Goal: Task Accomplishment & Management: Complete application form

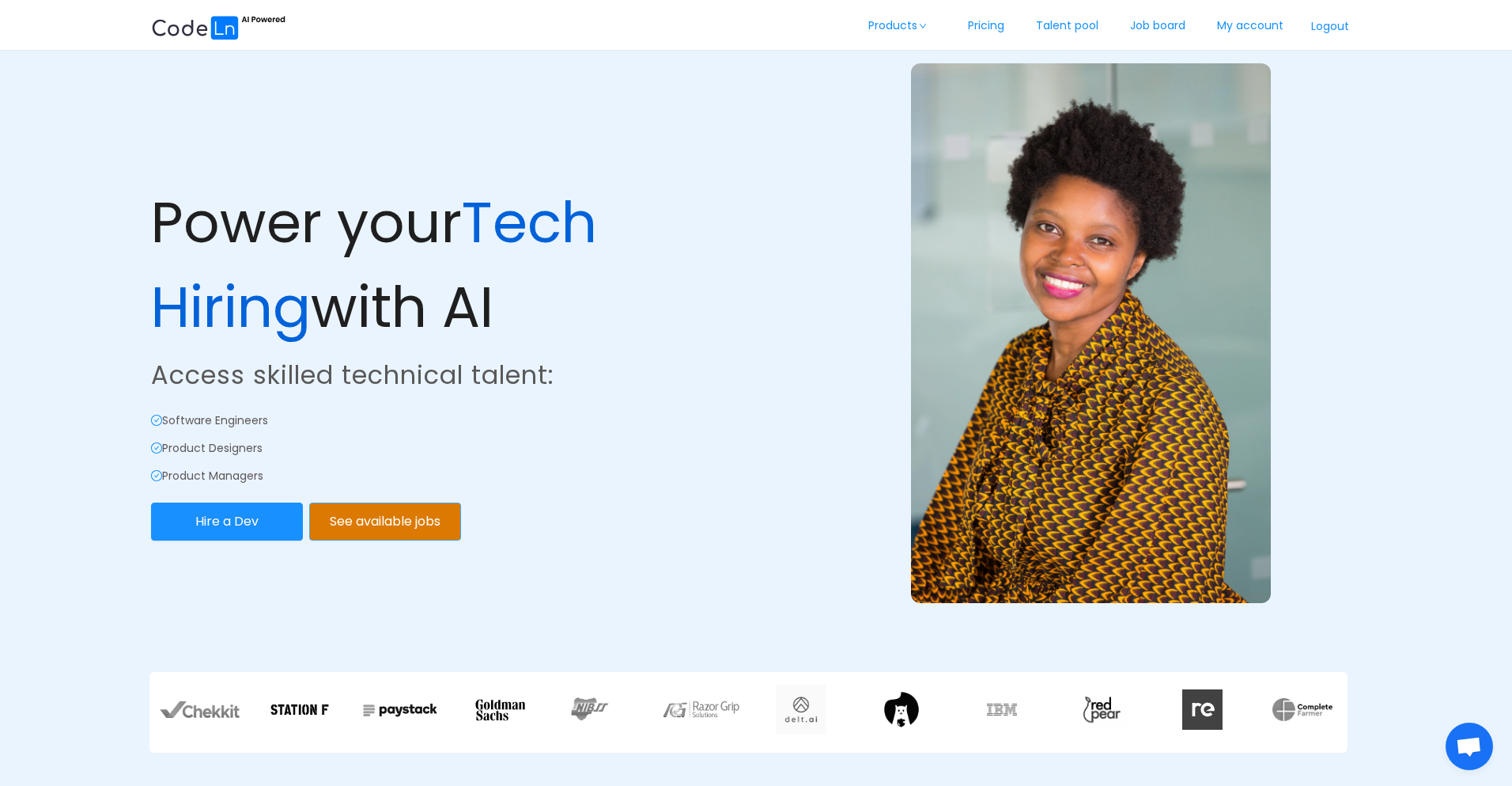
click at [392, 518] on button "See available jobs" at bounding box center [384, 521] width 152 height 38
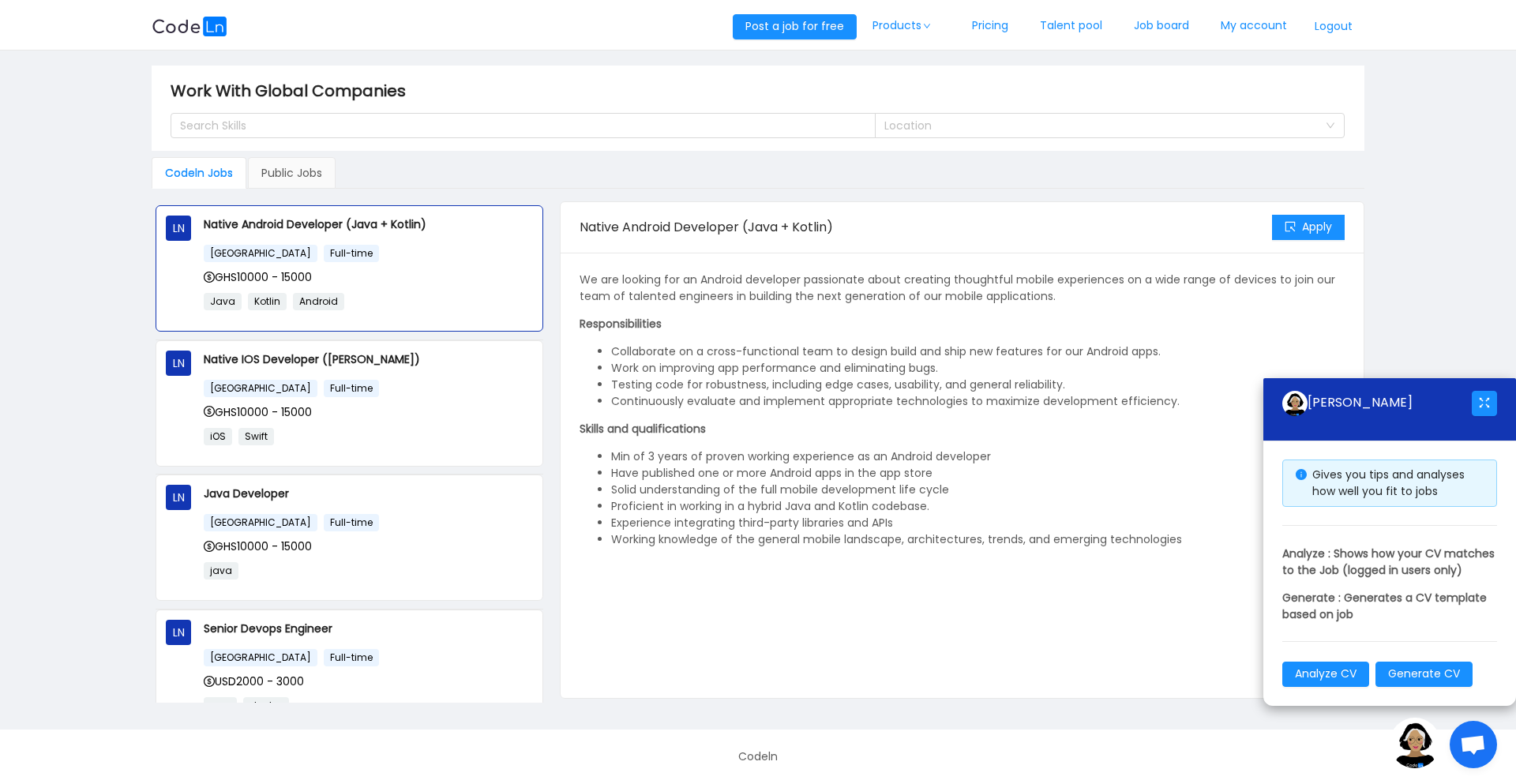
scroll to position [125, 0]
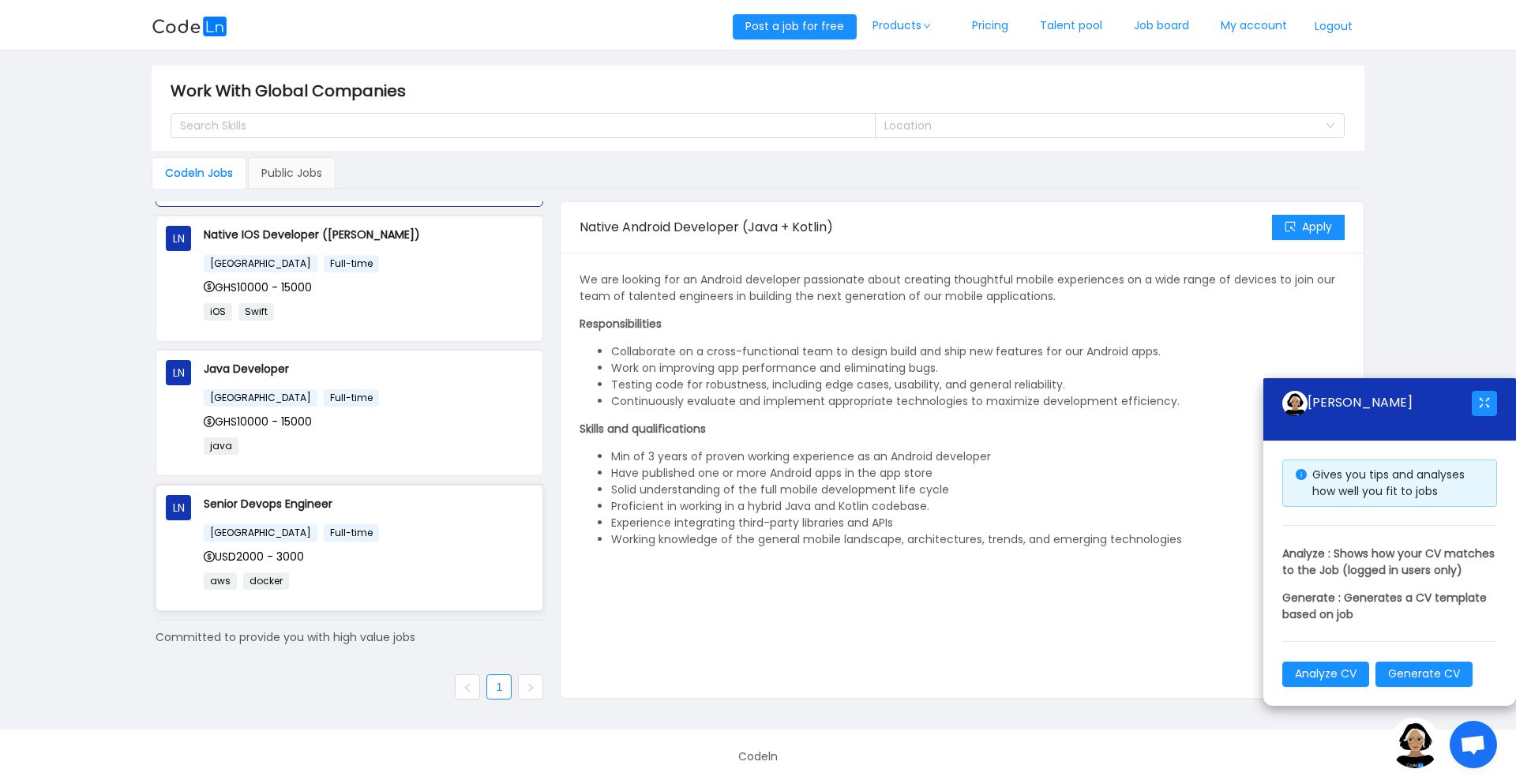
click at [367, 537] on div "[GEOGRAPHIC_DATA] Full-time" at bounding box center [368, 532] width 329 height 18
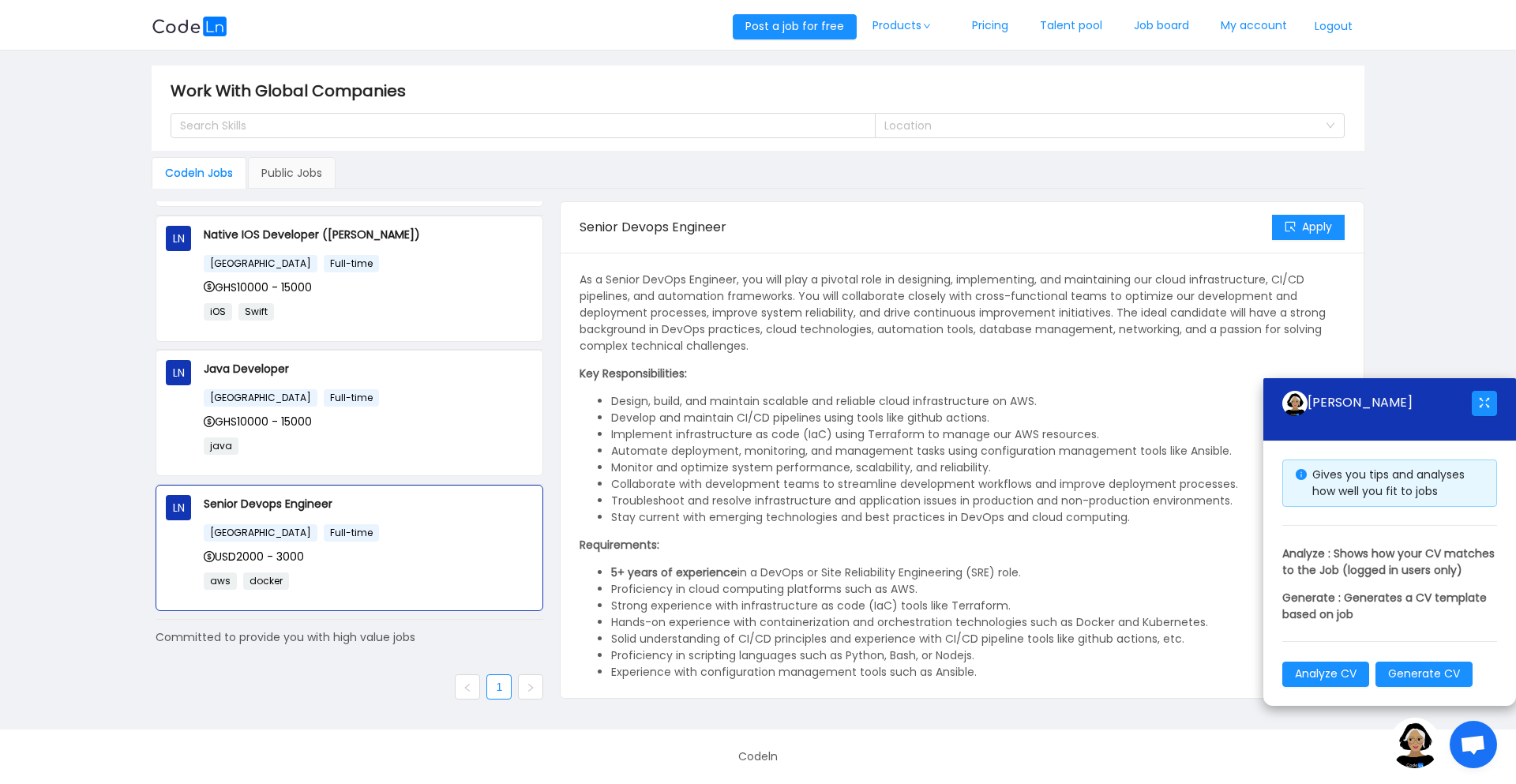
scroll to position [62, 0]
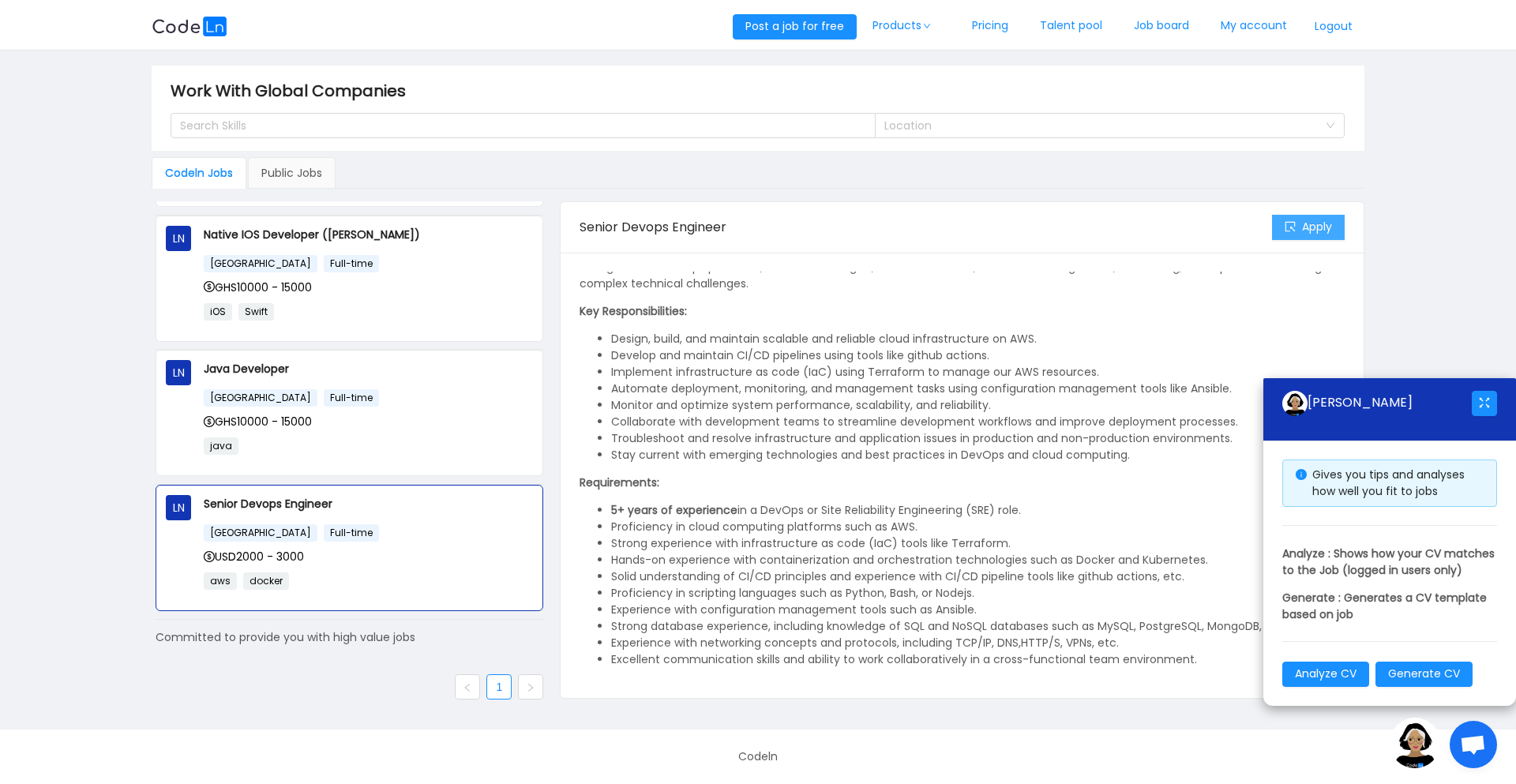
click at [1316, 232] on button "Apply" at bounding box center [1308, 227] width 73 height 26
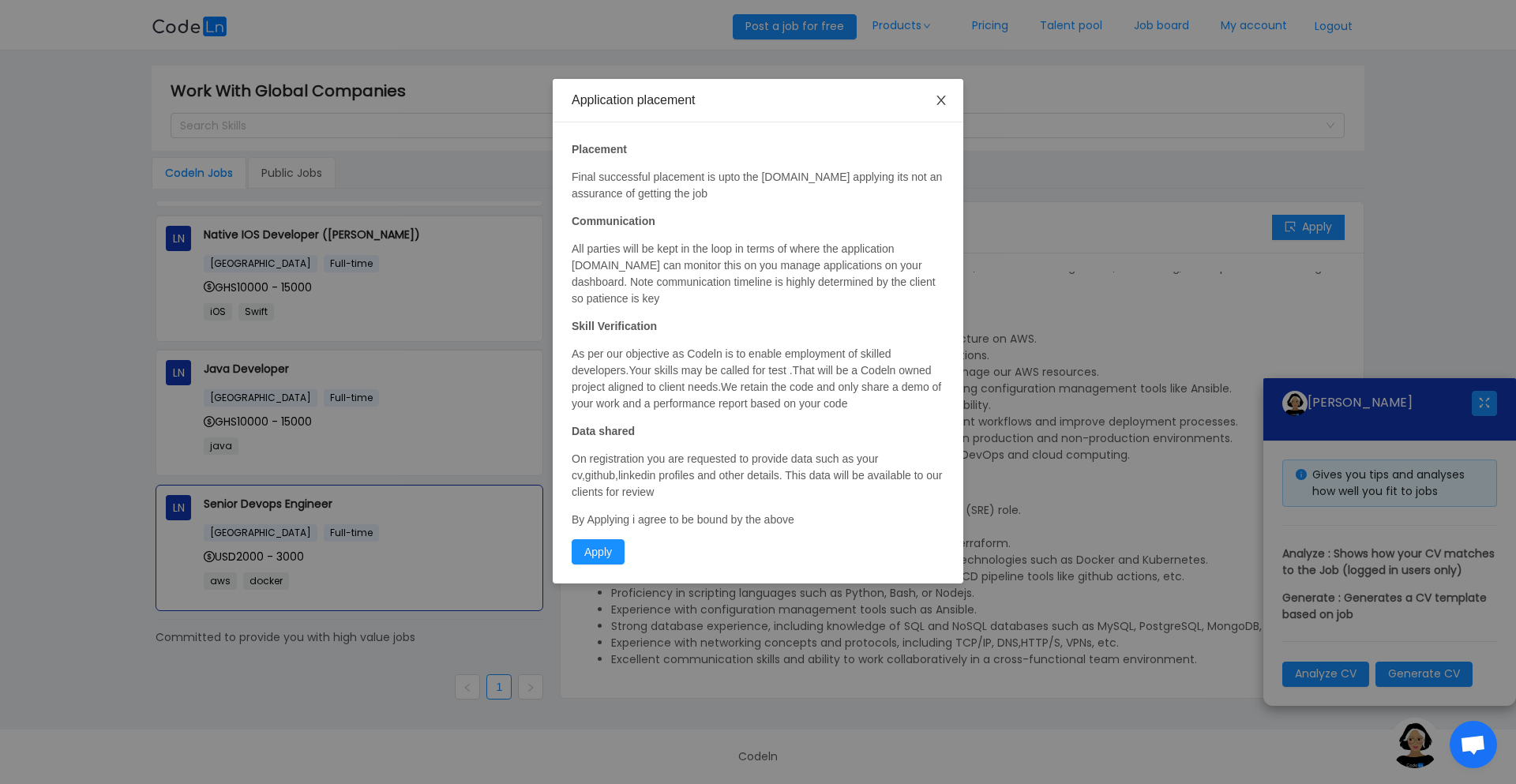
click at [936, 113] on span "Close" at bounding box center [941, 101] width 44 height 44
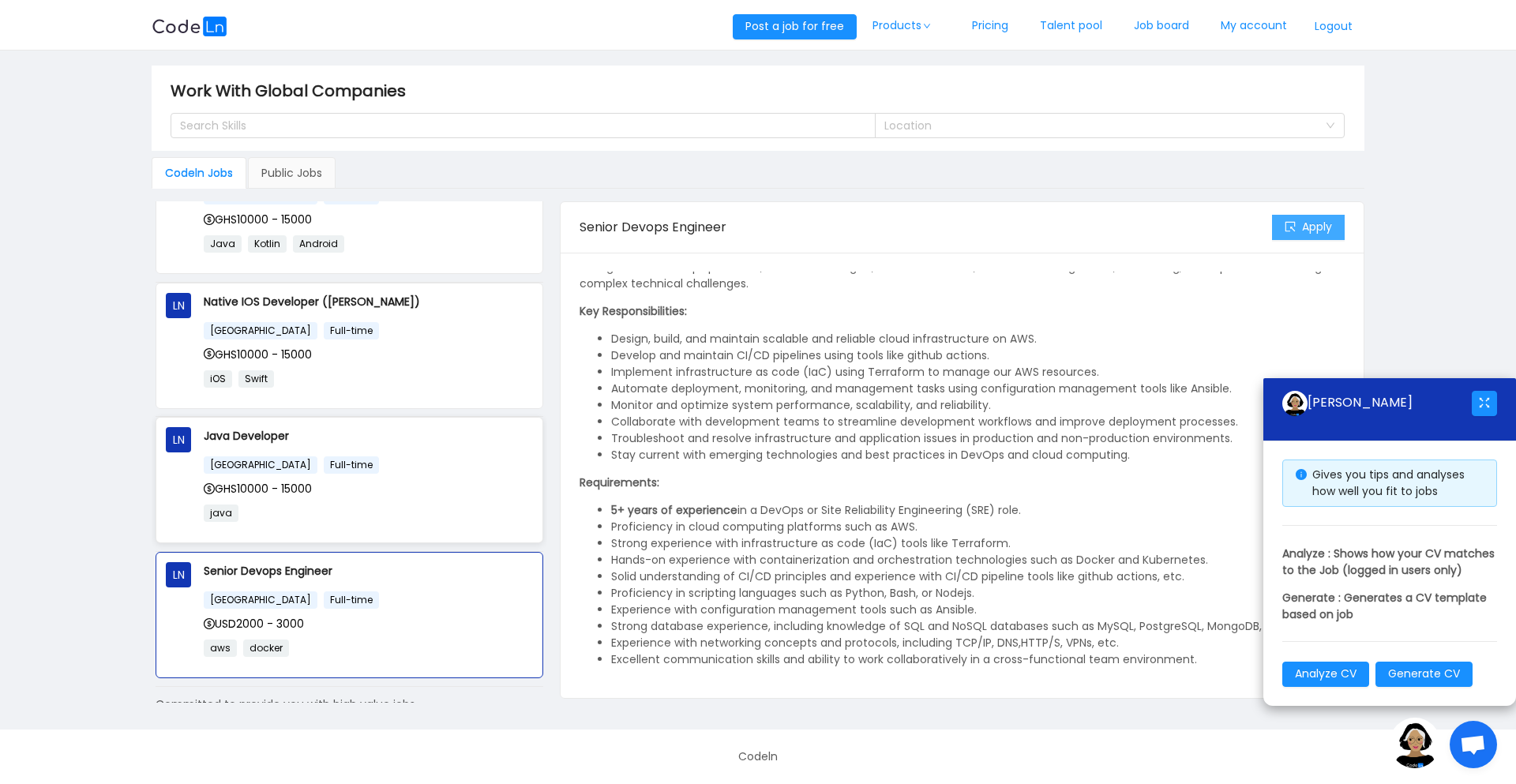
scroll to position [125, 0]
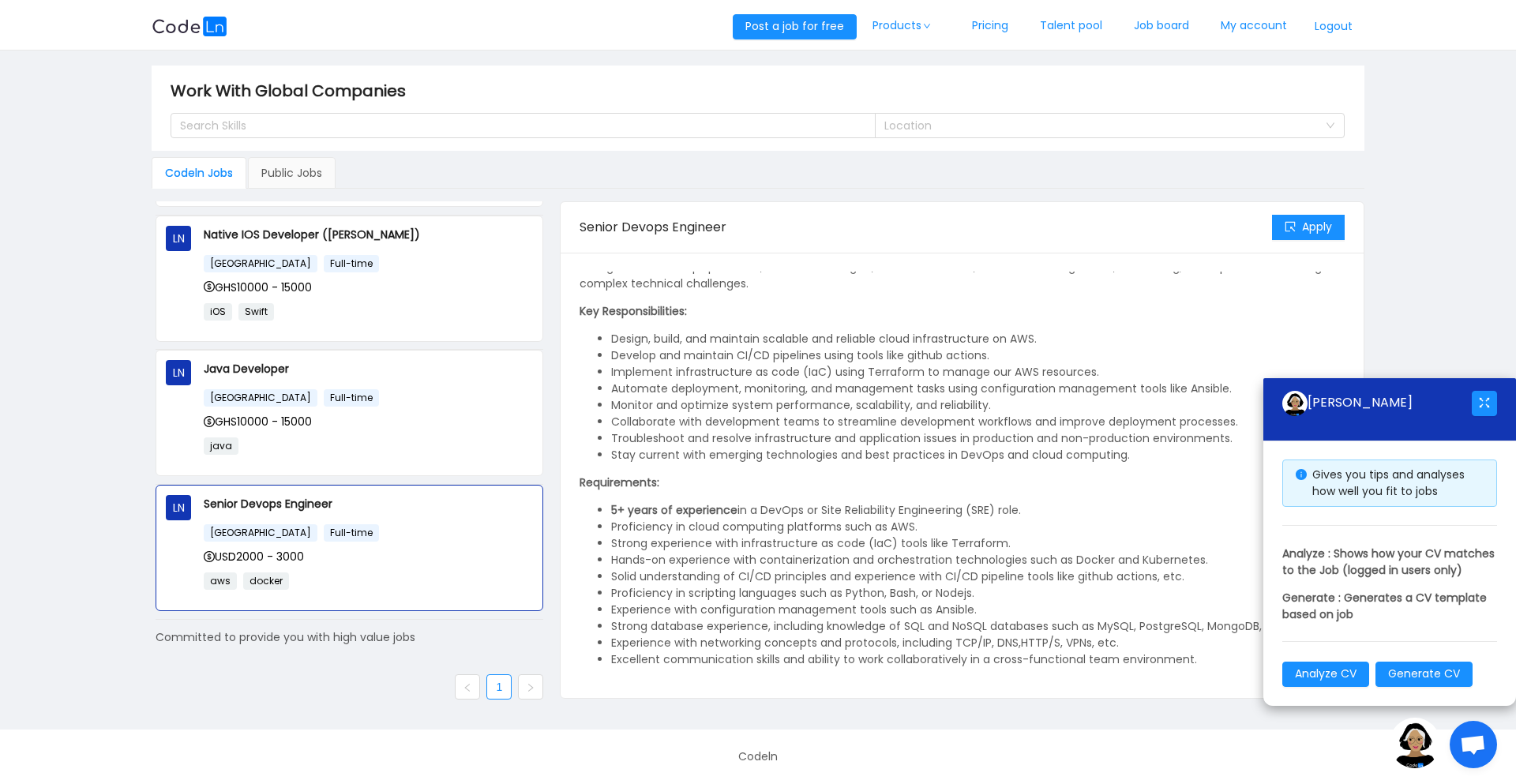
click at [508, 681] on ul "1" at bounding box center [349, 687] width 388 height 26
